Goal: Transaction & Acquisition: Purchase product/service

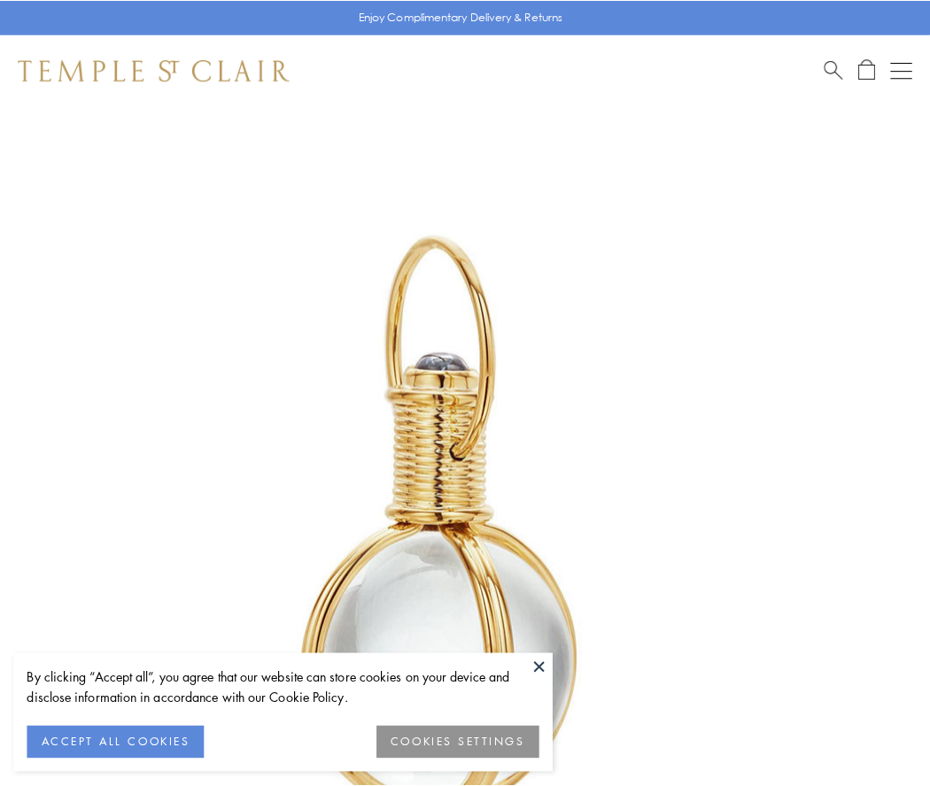
scroll to position [462, 0]
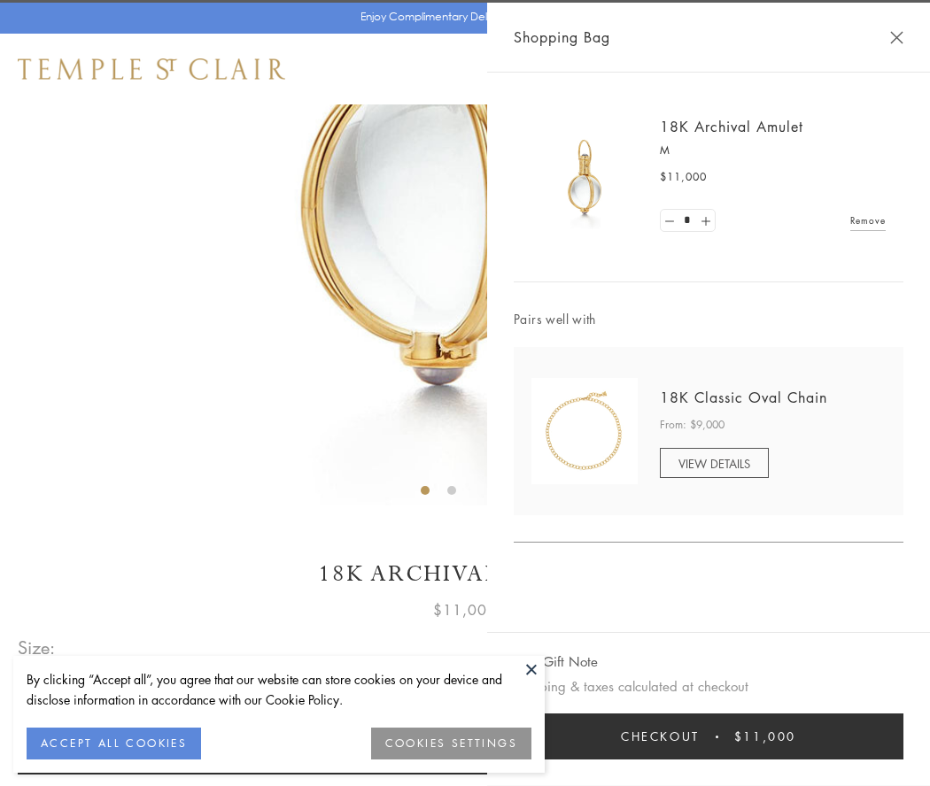
click at [708, 737] on button "Checkout $11,000" at bounding box center [709, 737] width 390 height 46
